Goal: Task Accomplishment & Management: Manage account settings

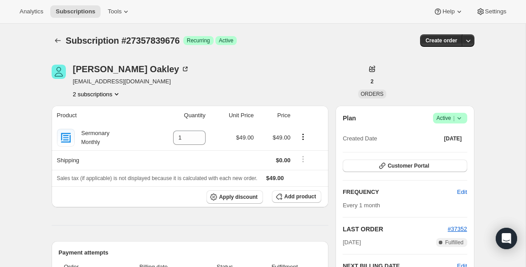
scroll to position [38, 0]
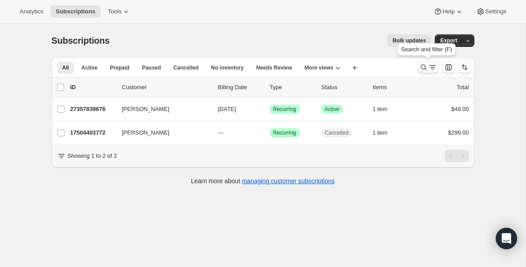
click at [423, 67] on icon "Search and filter results" at bounding box center [423, 67] width 9 height 9
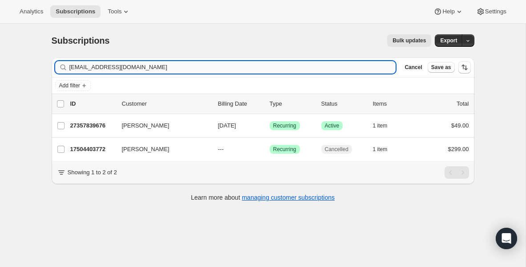
click at [135, 68] on input "[EMAIL_ADDRESS][DOMAIN_NAME]" at bounding box center [232, 67] width 327 height 12
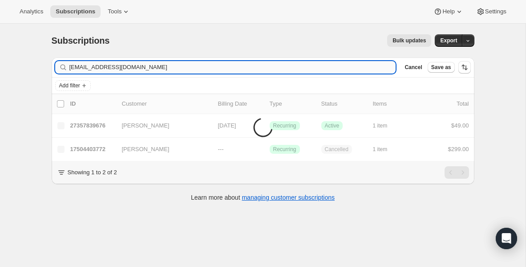
type input "[EMAIL_ADDRESS][DOMAIN_NAME]"
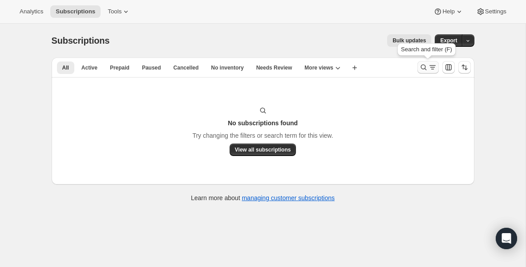
click at [426, 65] on icon "Search and filter results" at bounding box center [423, 67] width 9 height 9
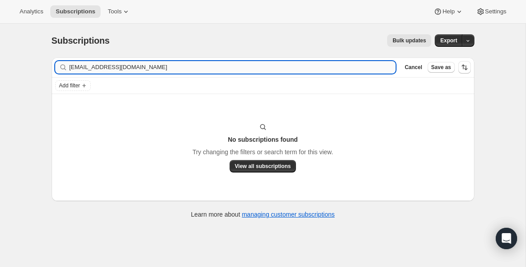
click at [178, 69] on input "[EMAIL_ADDRESS][DOMAIN_NAME]" at bounding box center [232, 67] width 327 height 12
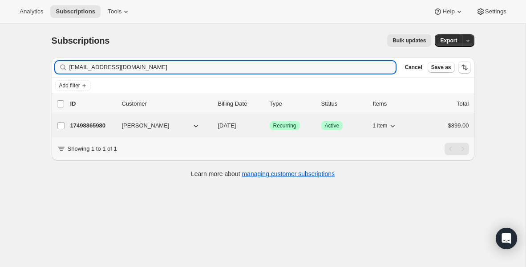
type input "[EMAIL_ADDRESS][DOMAIN_NAME]"
click at [100, 124] on p "17498865980" at bounding box center [92, 125] width 45 height 9
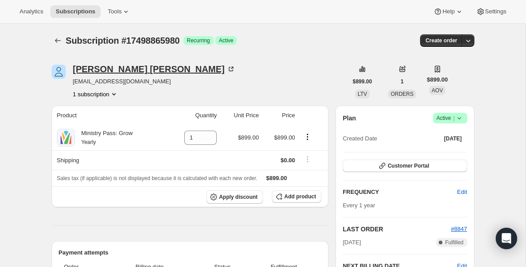
click at [227, 69] on icon at bounding box center [231, 69] width 9 height 9
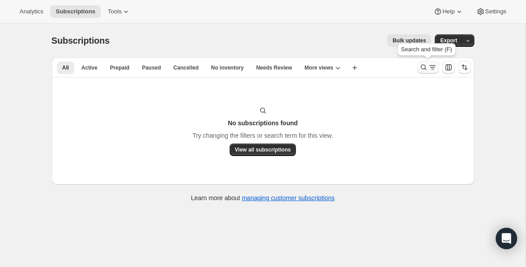
click at [425, 70] on icon "Search and filter results" at bounding box center [423, 67] width 9 height 9
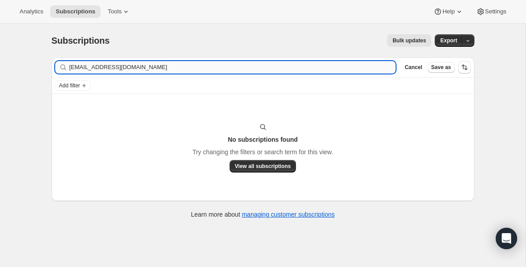
click at [188, 65] on input "[EMAIL_ADDRESS][DOMAIN_NAME]" at bounding box center [232, 67] width 327 height 12
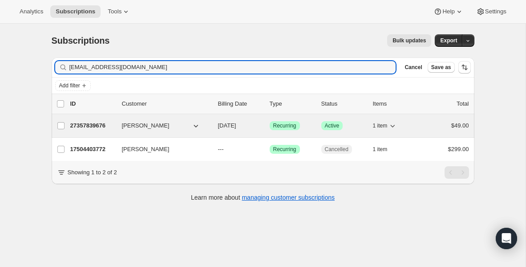
type input "[EMAIL_ADDRESS][DOMAIN_NAME]"
click at [99, 126] on p "27357839676" at bounding box center [92, 125] width 45 height 9
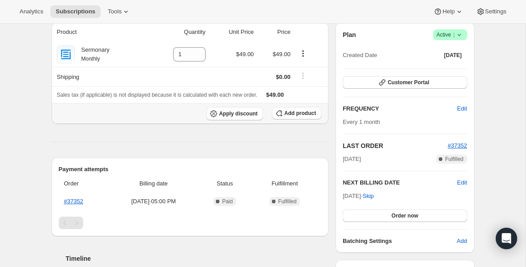
scroll to position [77, 0]
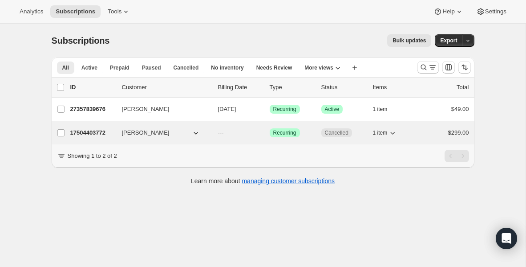
click at [104, 132] on p "17504403772" at bounding box center [92, 132] width 45 height 9
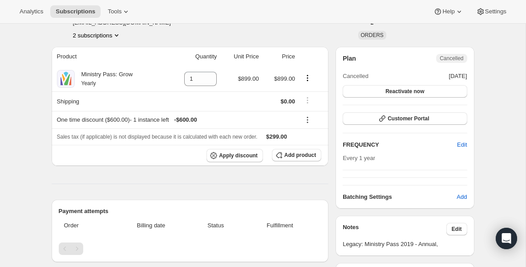
scroll to position [30, 0]
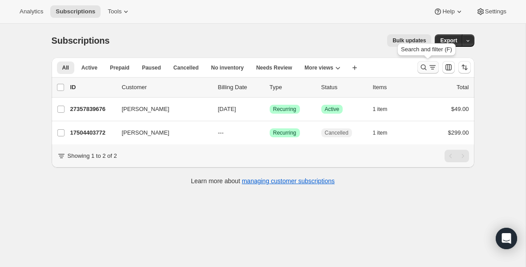
click at [425, 72] on button "Search and filter results" at bounding box center [428, 67] width 21 height 12
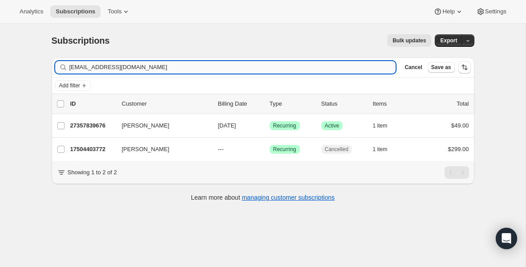
click at [226, 63] on input "[EMAIL_ADDRESS][DOMAIN_NAME]" at bounding box center [232, 67] width 327 height 12
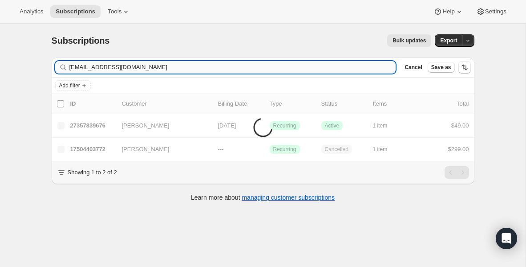
type input "[EMAIL_ADDRESS][DOMAIN_NAME]"
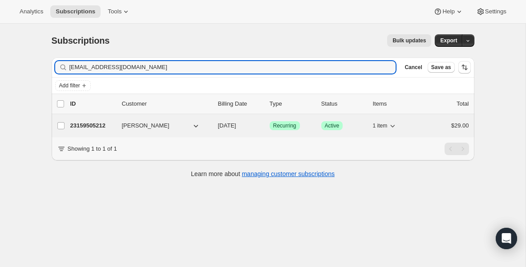
click at [97, 127] on p "23159505212" at bounding box center [92, 125] width 45 height 9
